Goal: Check status: Check status

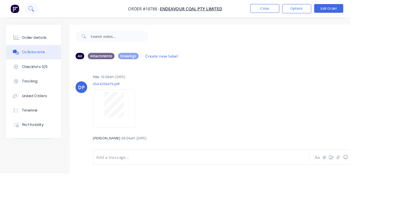
click at [36, 12] on icon at bounding box center [36, 10] width 6 height 6
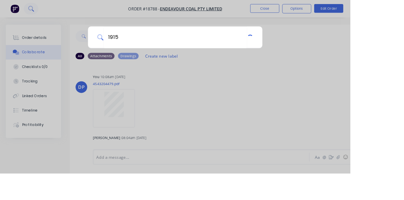
type input "19159"
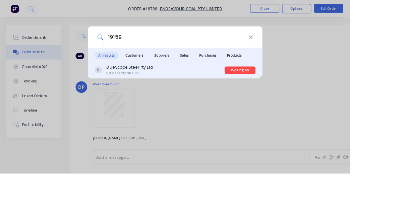
click at [201, 85] on div "BlueScope Steel Pty Ltd Sales Order #19159" at bounding box center [184, 80] width 150 height 13
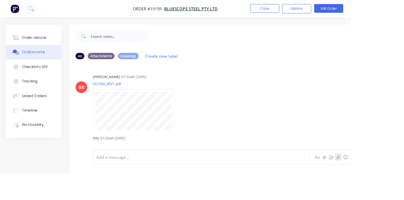
click at [252, 184] on icon "button" at bounding box center [390, 181] width 4 height 5
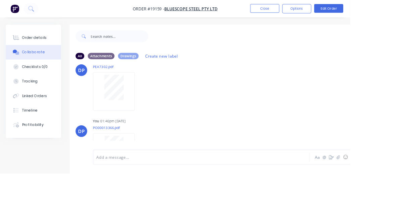
scroll to position [220, 0]
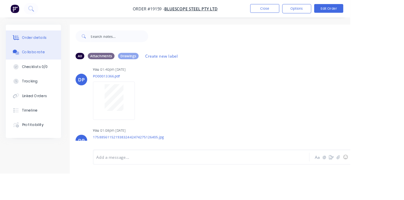
click at [39, 44] on div "Order details" at bounding box center [39, 44] width 28 height 6
